Goal: Task Accomplishment & Management: Complete application form

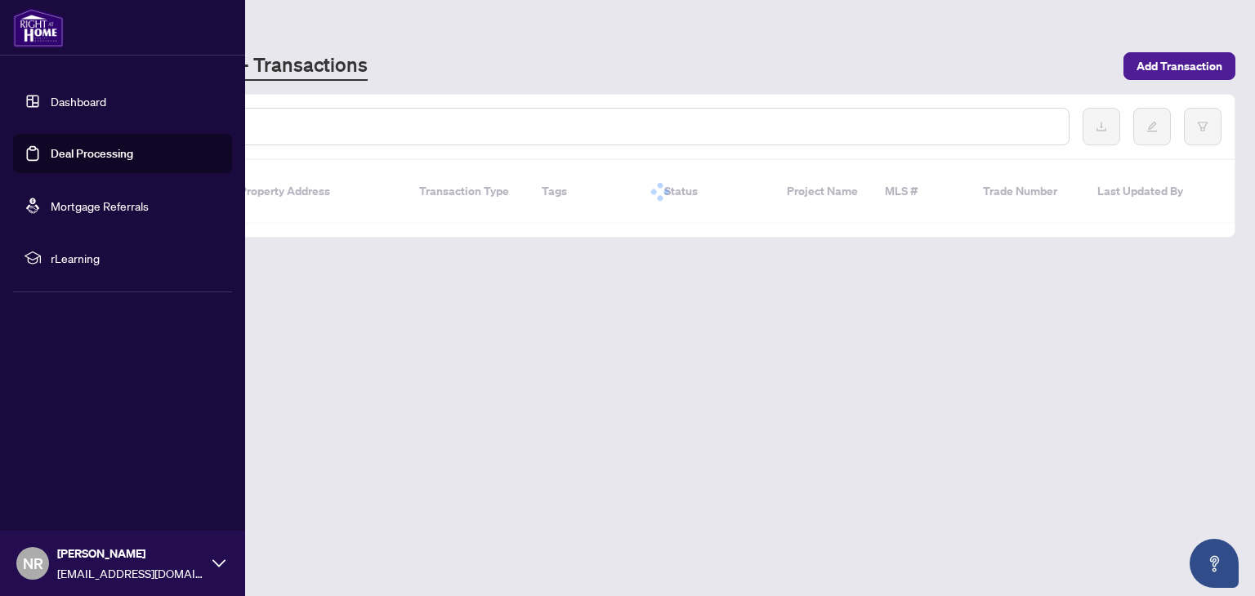
click at [51, 150] on link "Deal Processing" at bounding box center [92, 153] width 82 height 15
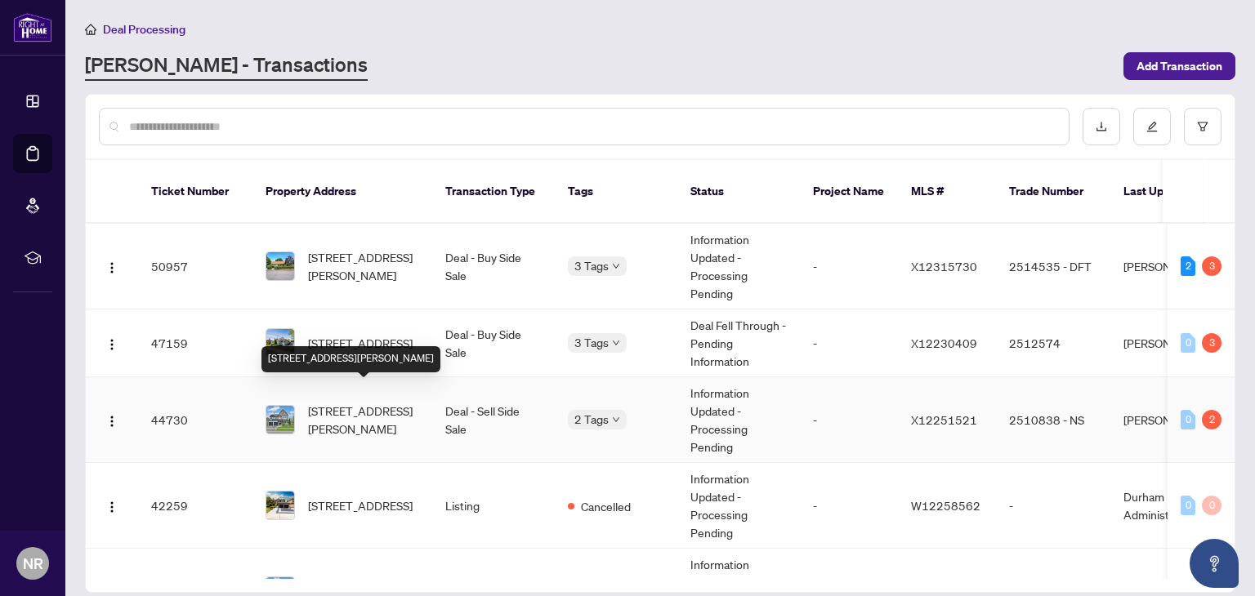
click at [347, 409] on span "[STREET_ADDRESS][PERSON_NAME]" at bounding box center [363, 420] width 111 height 36
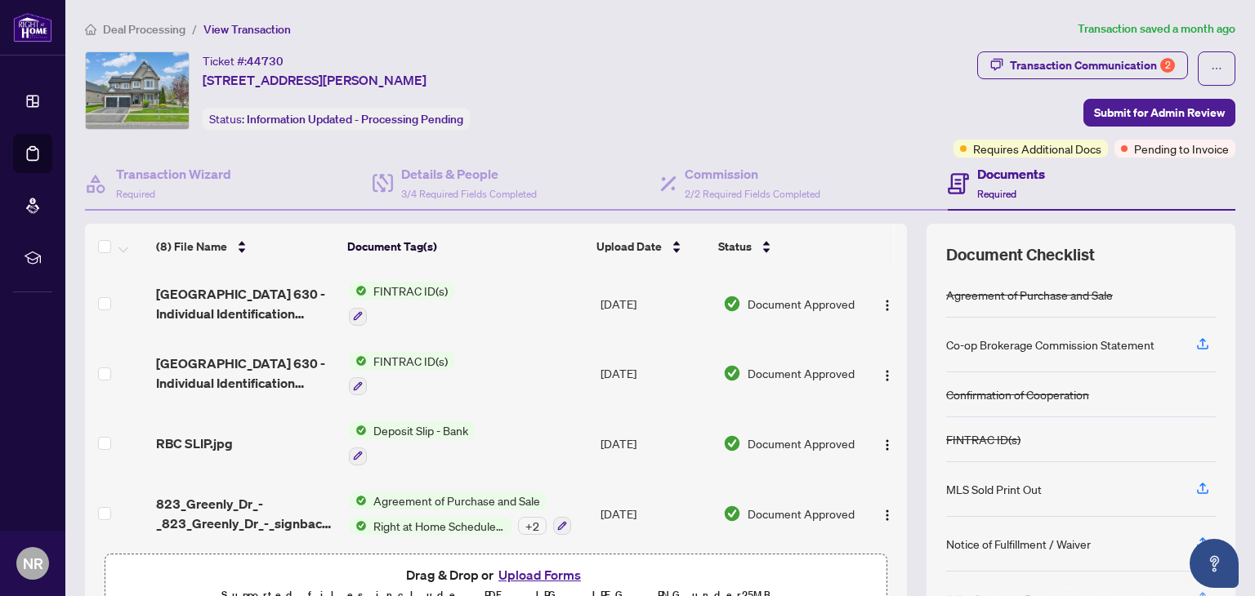
scroll to position [86, 0]
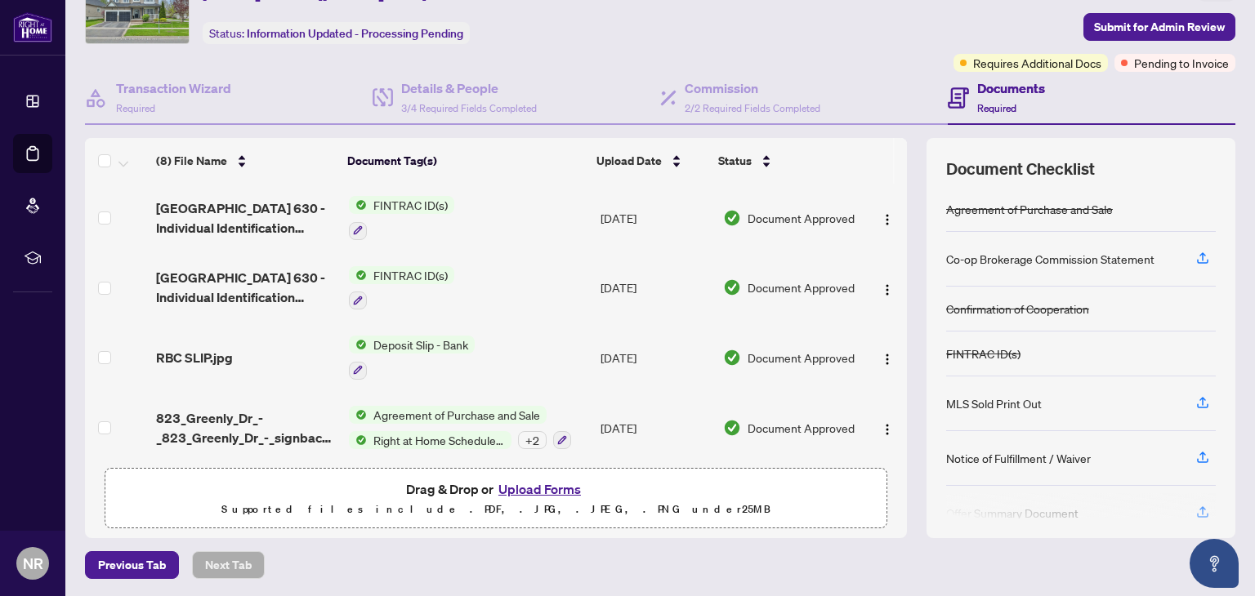
click at [538, 489] on button "Upload Forms" at bounding box center [539, 489] width 92 height 21
click at [540, 138] on th "Document Tag(s)" at bounding box center [465, 161] width 249 height 46
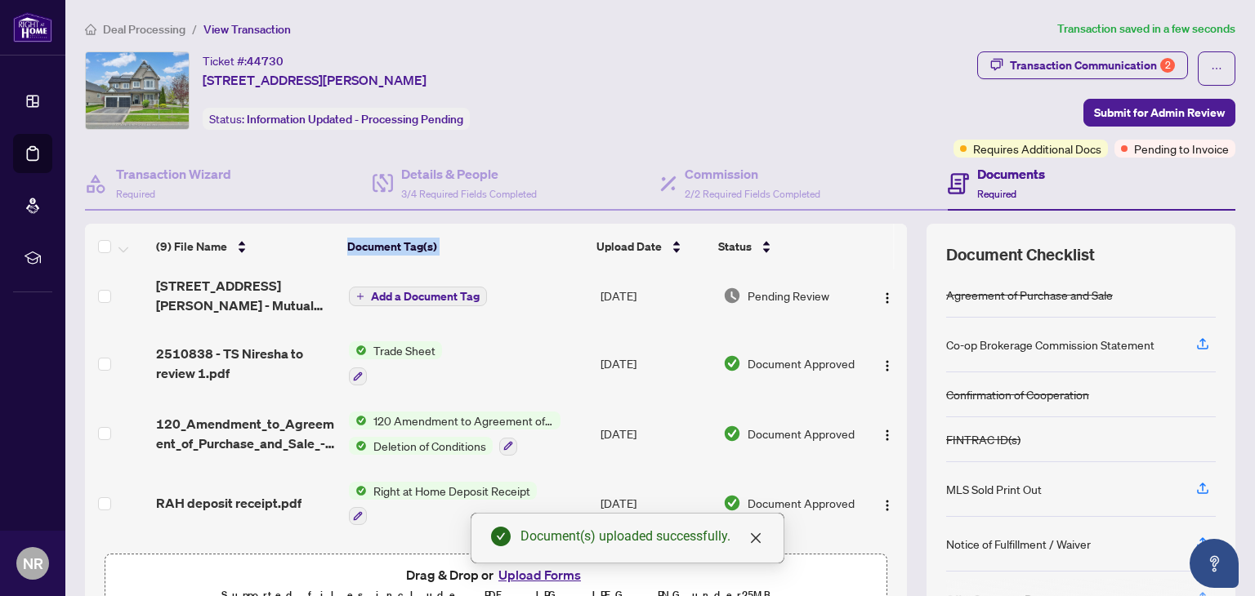
scroll to position [8, 0]
click at [470, 294] on span "Add a Document Tag" at bounding box center [425, 294] width 109 height 11
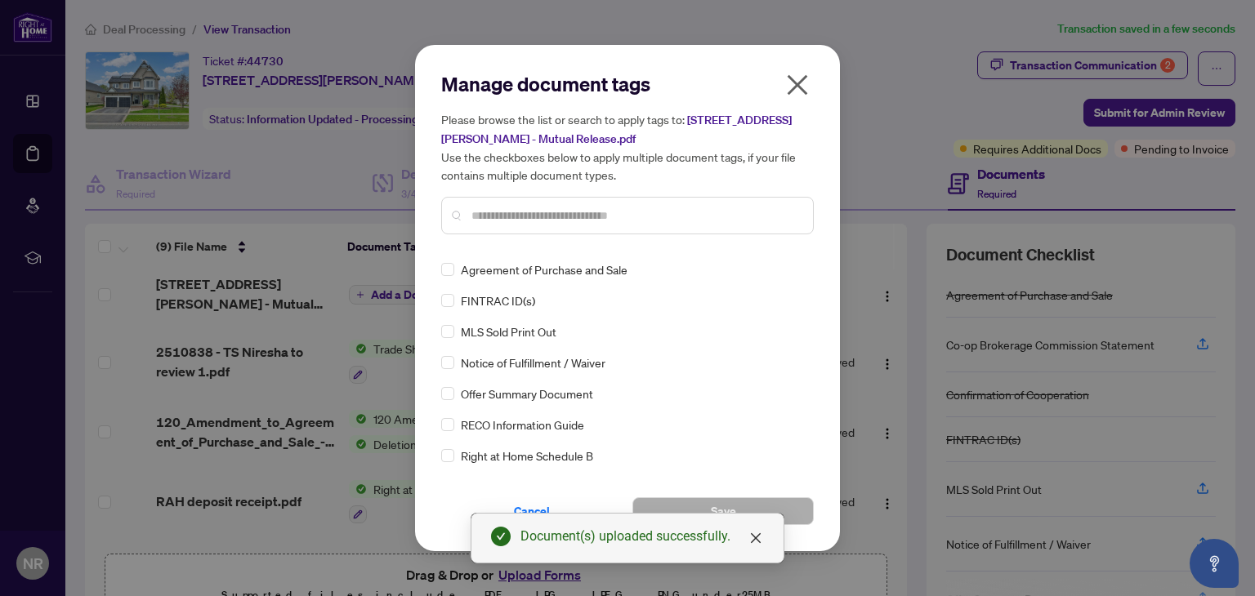
click at [497, 224] on div at bounding box center [627, 216] width 372 height 38
click at [501, 214] on input "text" at bounding box center [635, 216] width 328 height 18
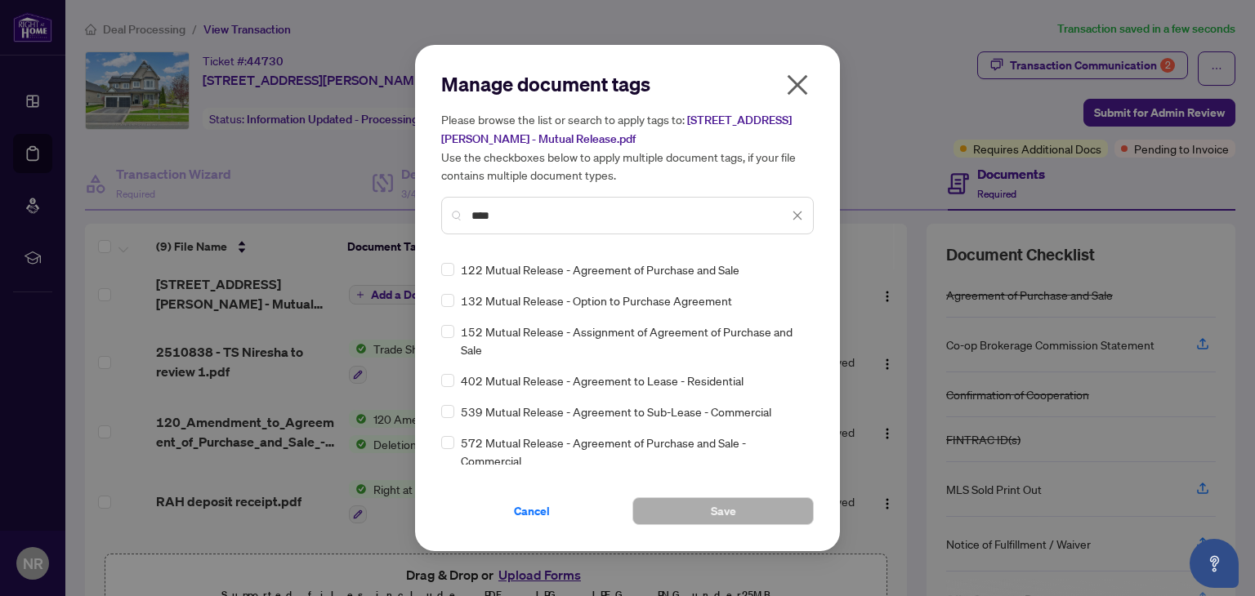
type input "****"
click at [757, 512] on button "Save" at bounding box center [722, 511] width 181 height 28
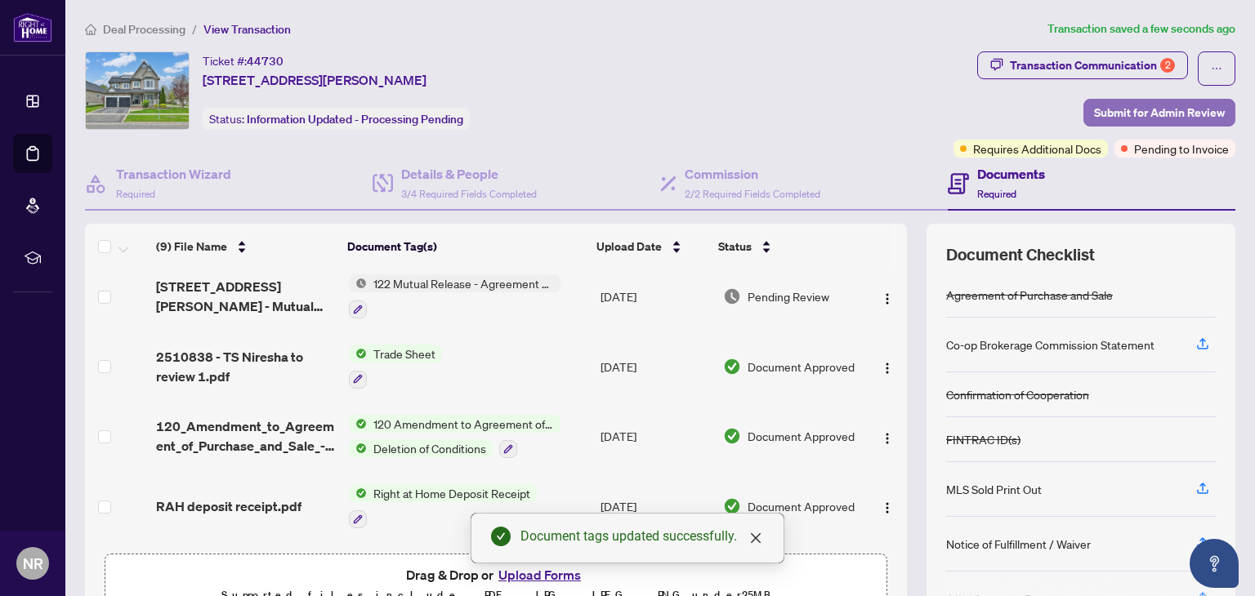
click at [1155, 106] on span "Submit for Admin Review" at bounding box center [1159, 113] width 131 height 26
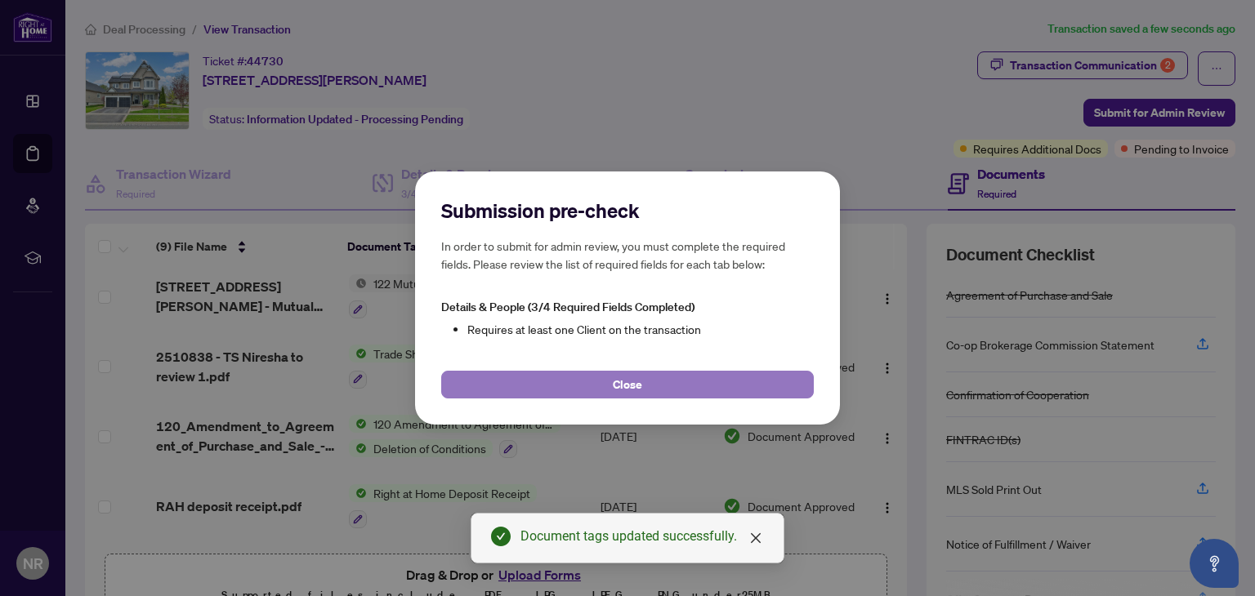
click at [621, 387] on span "Close" at bounding box center [627, 385] width 29 height 26
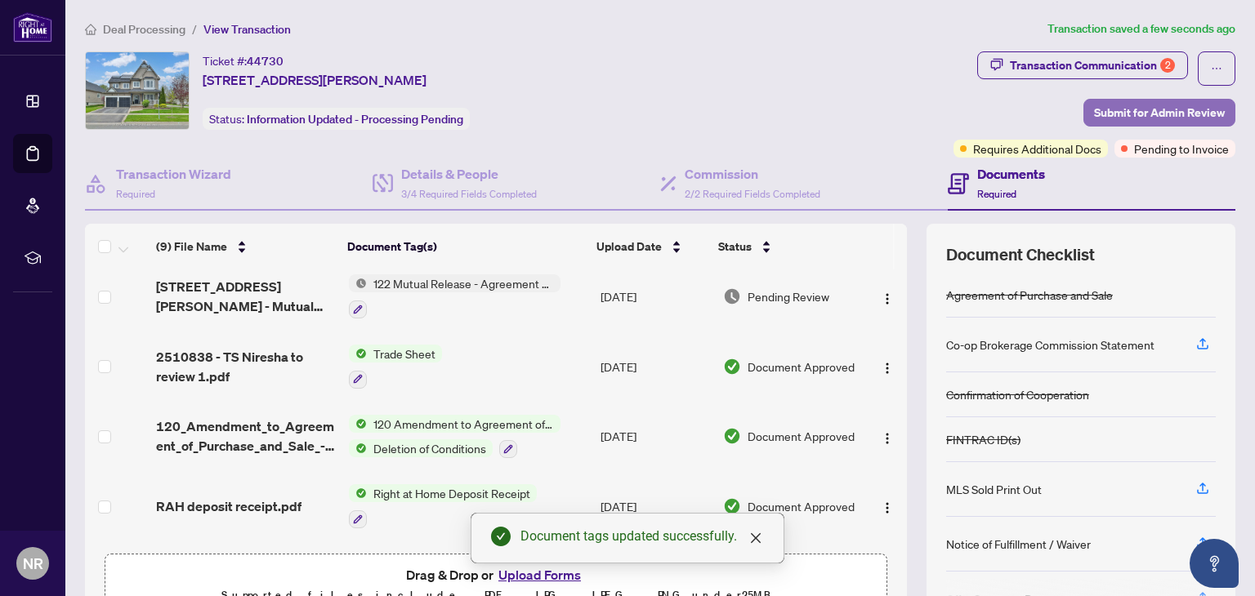
click at [1132, 114] on span "Submit for Admin Review" at bounding box center [1159, 113] width 131 height 26
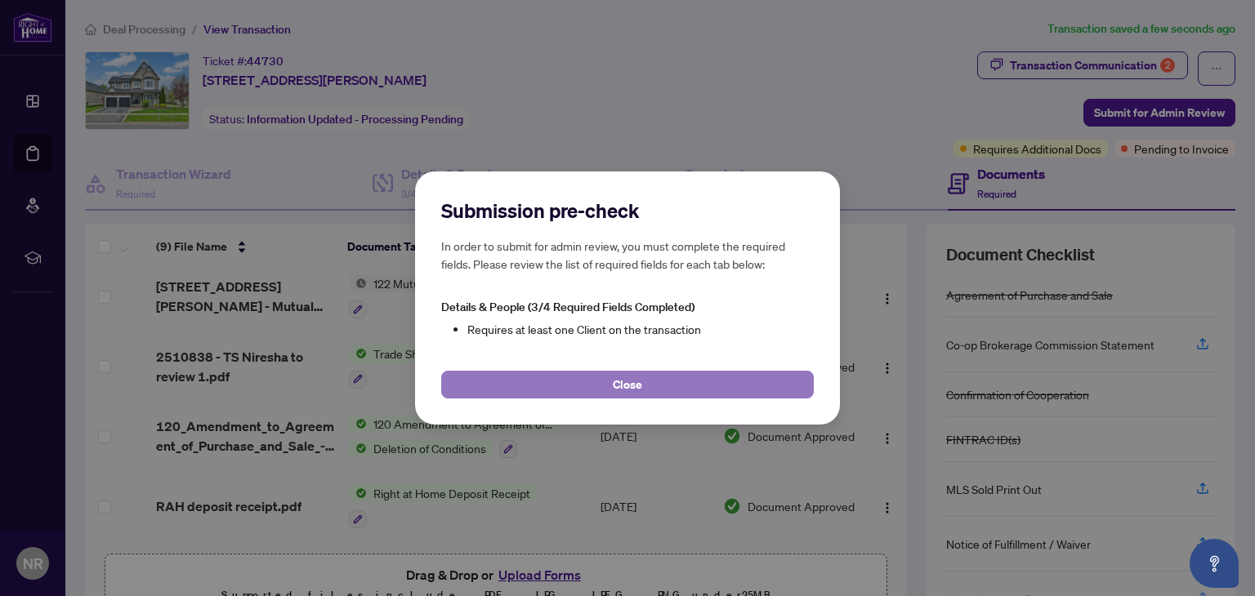
click at [591, 382] on button "Close" at bounding box center [627, 385] width 372 height 28
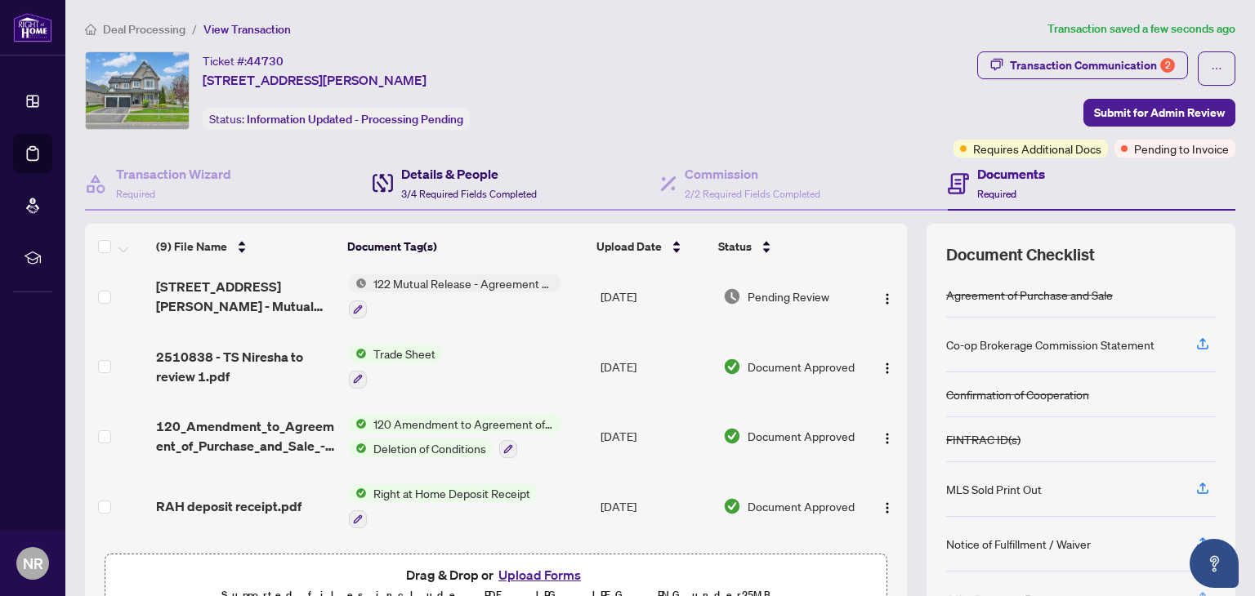
click at [426, 168] on h4 "Details & People" at bounding box center [469, 174] width 136 height 20
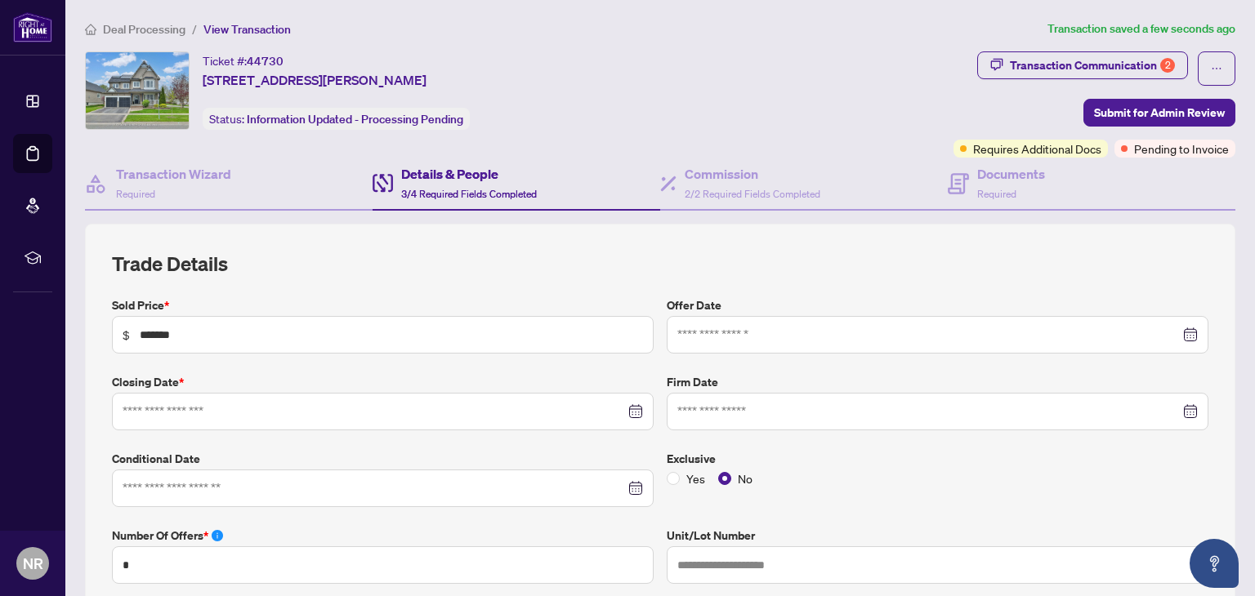
type input "**********"
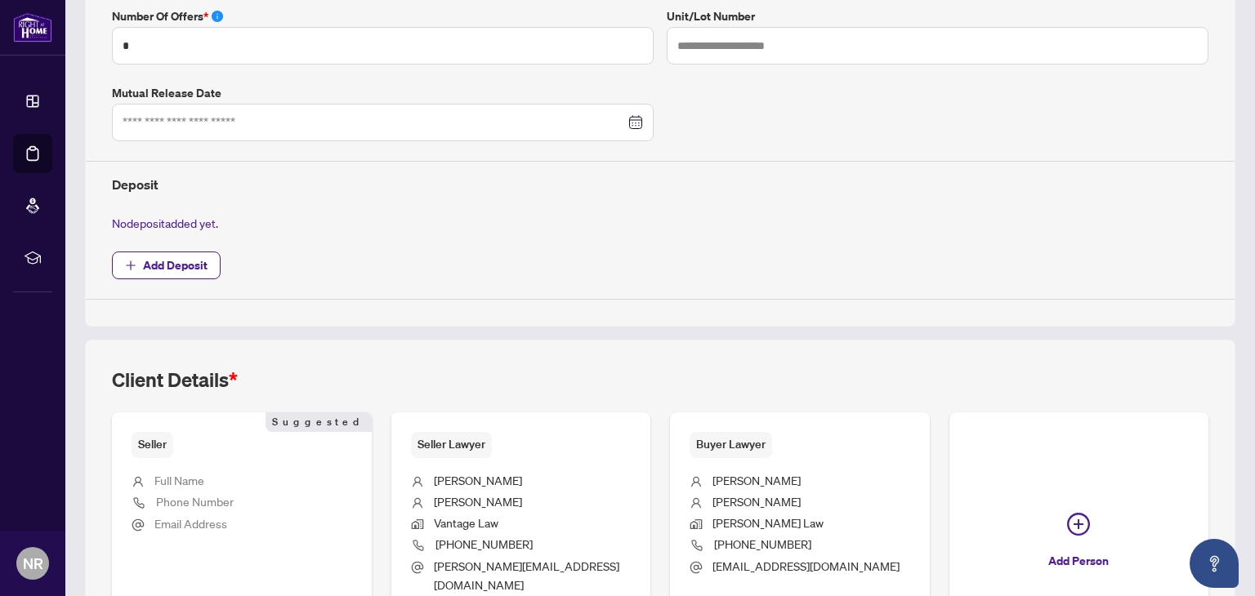
scroll to position [666, 0]
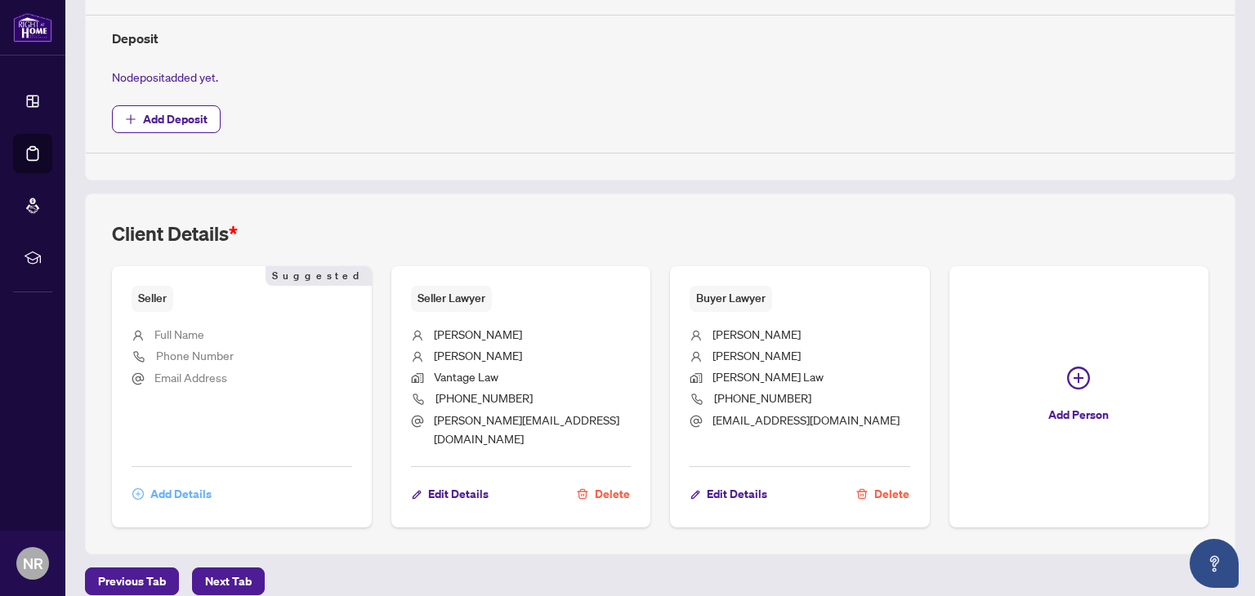
click at [184, 481] on span "Add Details" at bounding box center [180, 494] width 61 height 26
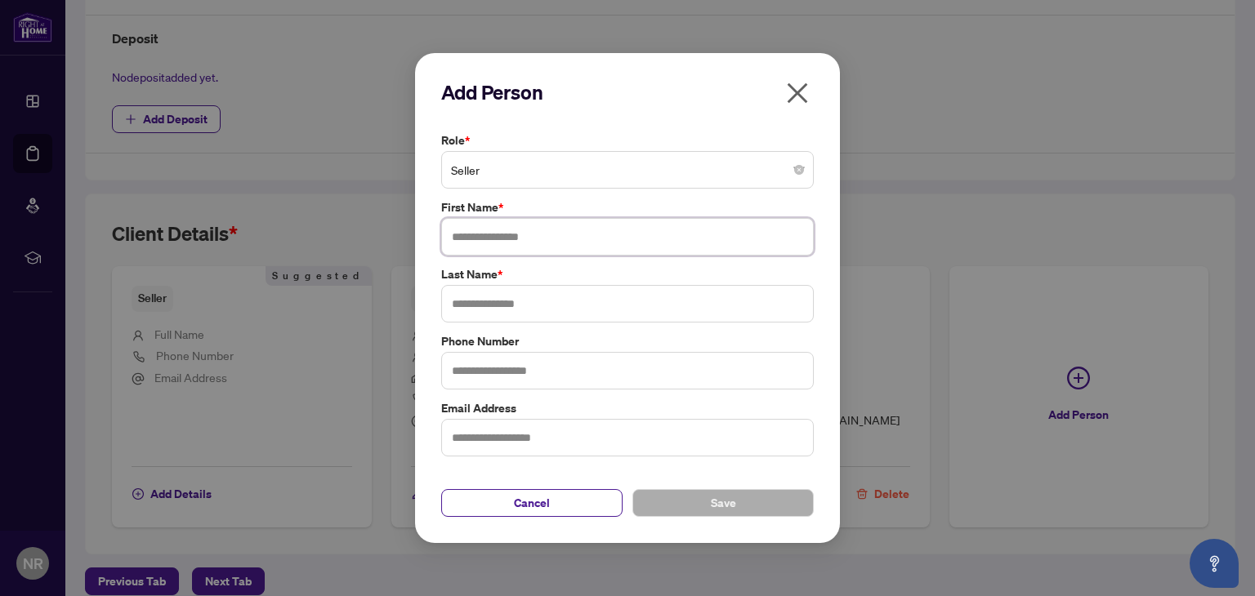
click at [497, 229] on input "text" at bounding box center [627, 237] width 372 height 38
click at [723, 236] on input "**" at bounding box center [627, 237] width 372 height 38
type input "*****"
type input "********"
click at [696, 502] on button "Save" at bounding box center [722, 503] width 181 height 28
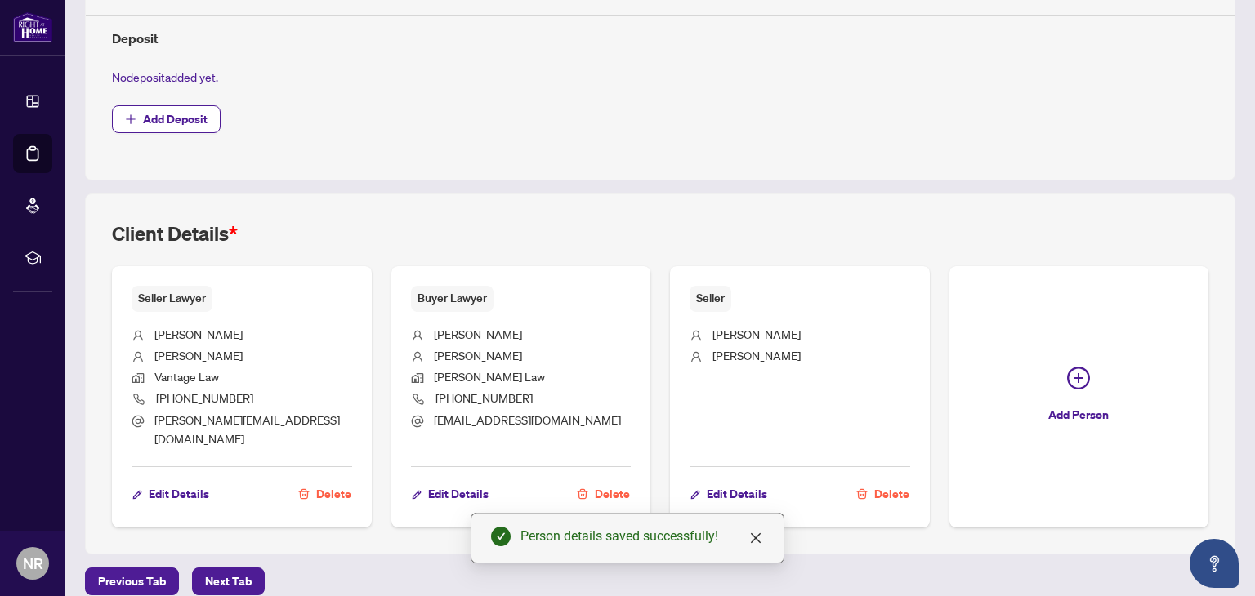
scroll to position [0, 0]
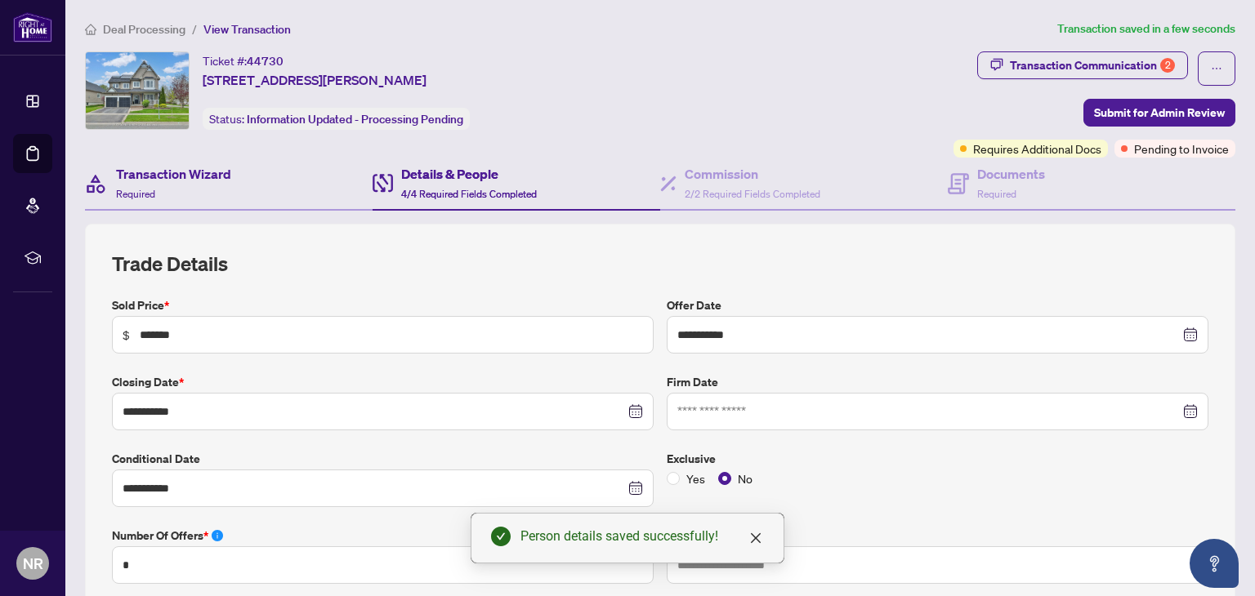
click at [269, 198] on div "Transaction Wizard Required" at bounding box center [229, 184] width 288 height 53
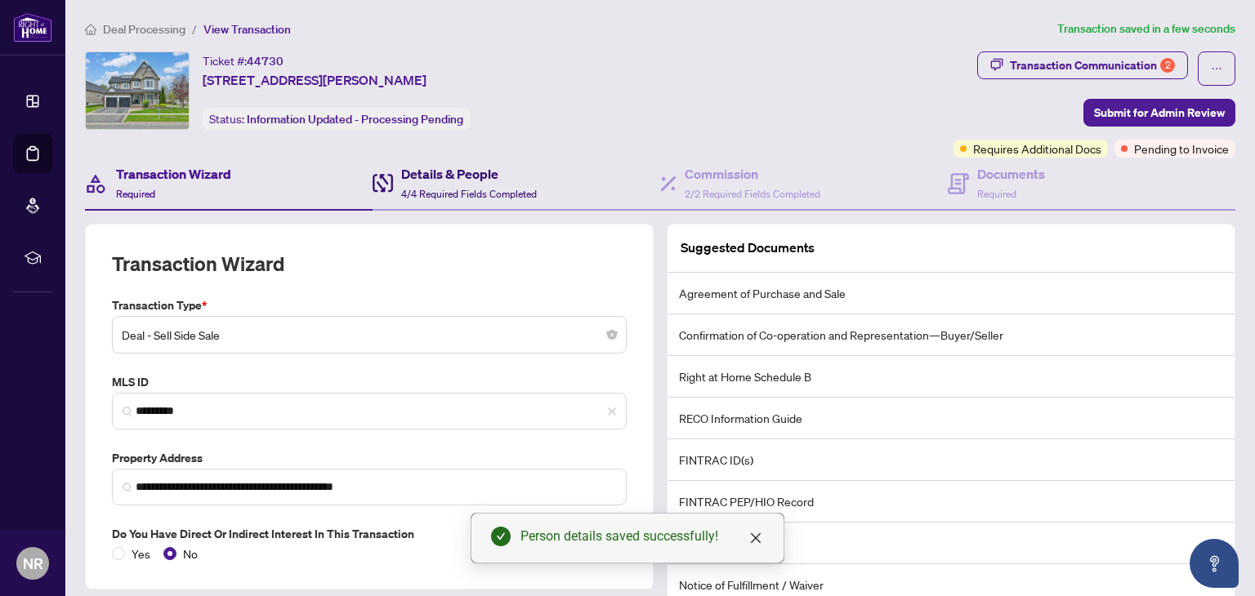
click at [443, 196] on span "4/4 Required Fields Completed" at bounding box center [469, 194] width 136 height 12
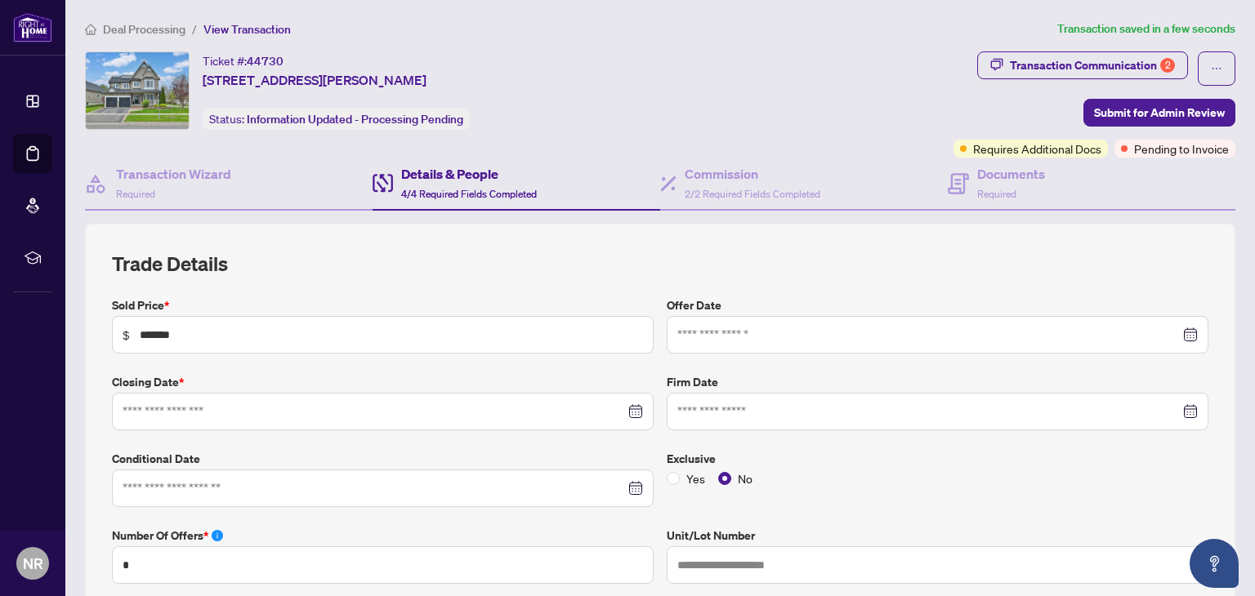
type input "**********"
click at [974, 173] on div "Documents Required" at bounding box center [995, 183] width 97 height 38
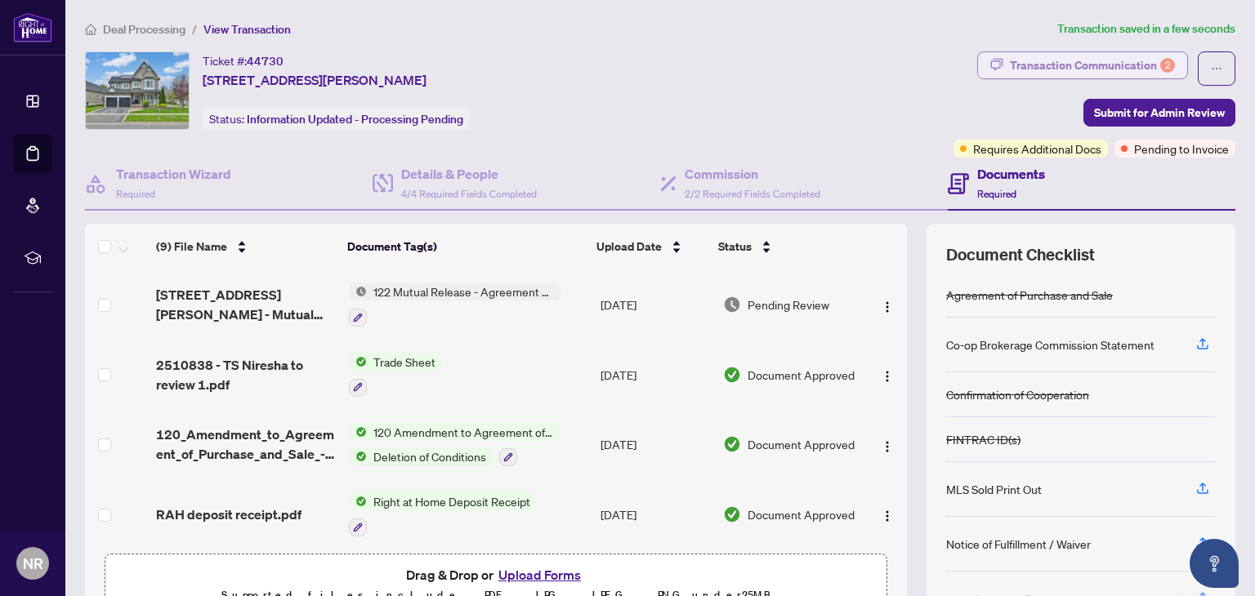
click at [1112, 60] on div "Transaction Communication 2" at bounding box center [1092, 65] width 165 height 26
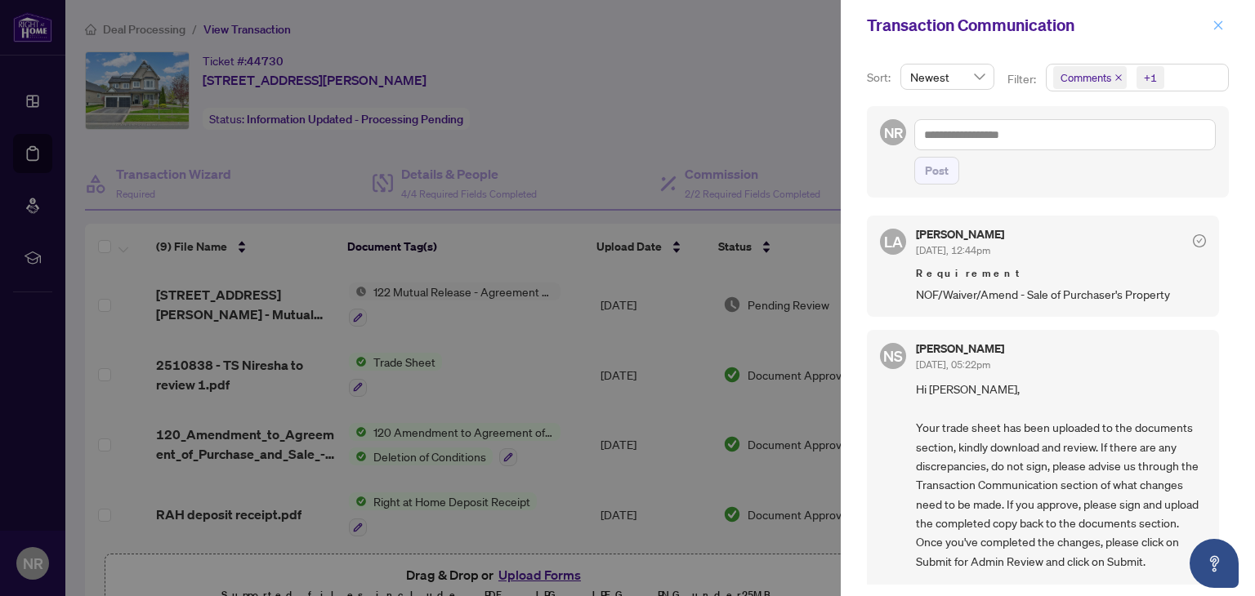
click at [1217, 26] on icon "close" at bounding box center [1217, 25] width 11 height 11
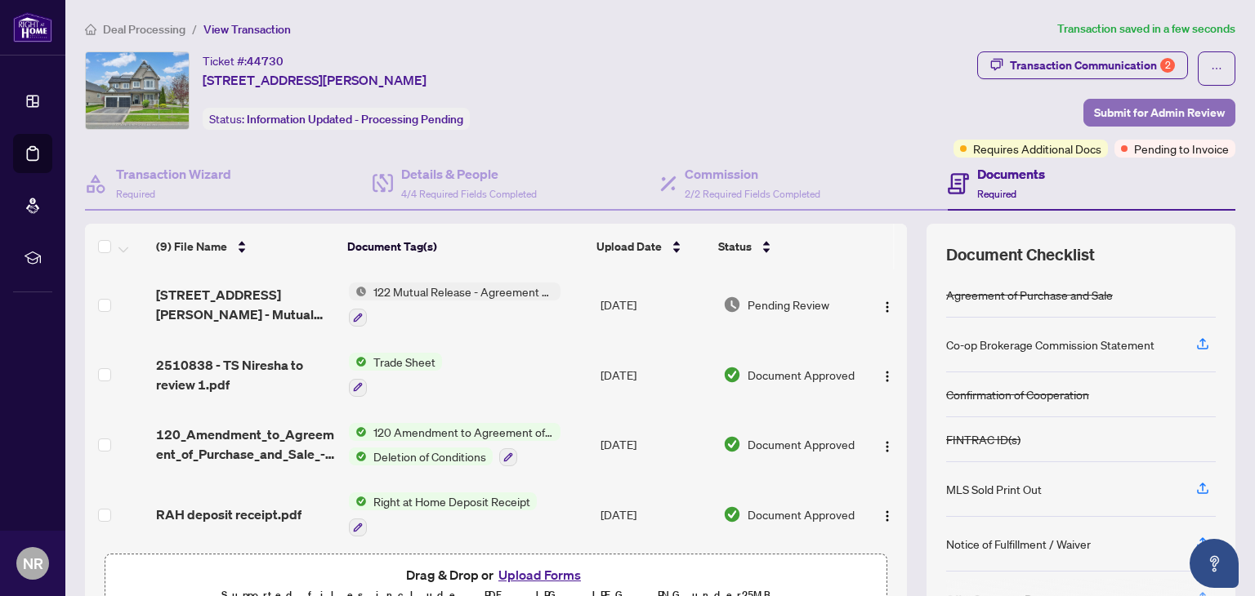
click at [1126, 113] on span "Submit for Admin Review" at bounding box center [1159, 113] width 131 height 26
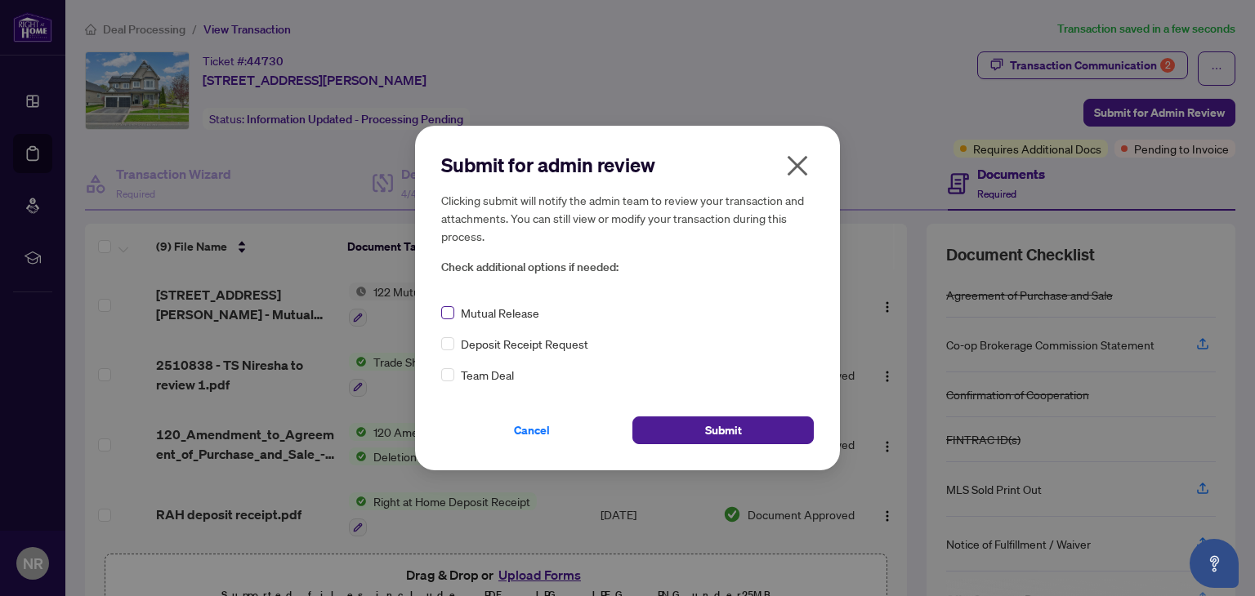
click at [448, 319] on label at bounding box center [447, 313] width 13 height 18
click at [692, 430] on button "Submit" at bounding box center [722, 431] width 181 height 28
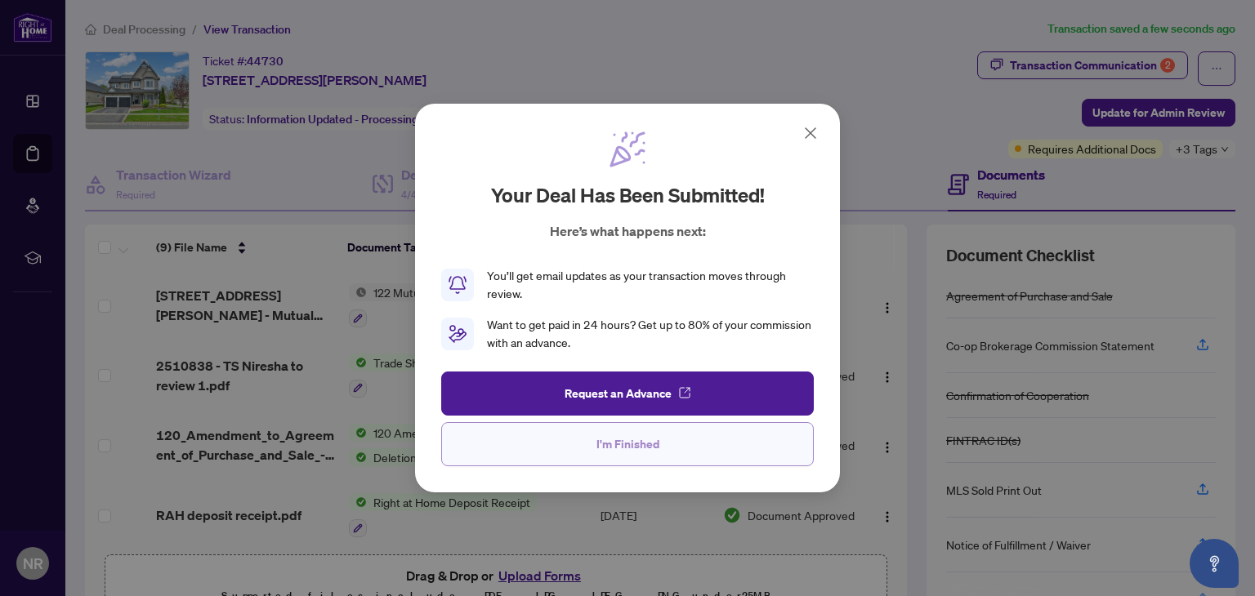
click at [550, 444] on button "I'm Finished" at bounding box center [627, 444] width 372 height 44
